Goal: Go to known website: Access a specific website the user already knows

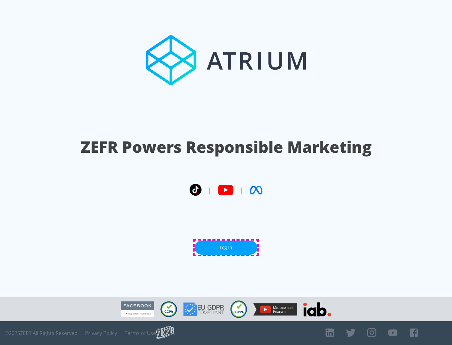
click at [226, 247] on link "Log In" at bounding box center [225, 248] width 63 height 14
